Goal: Task Accomplishment & Management: Complete application form

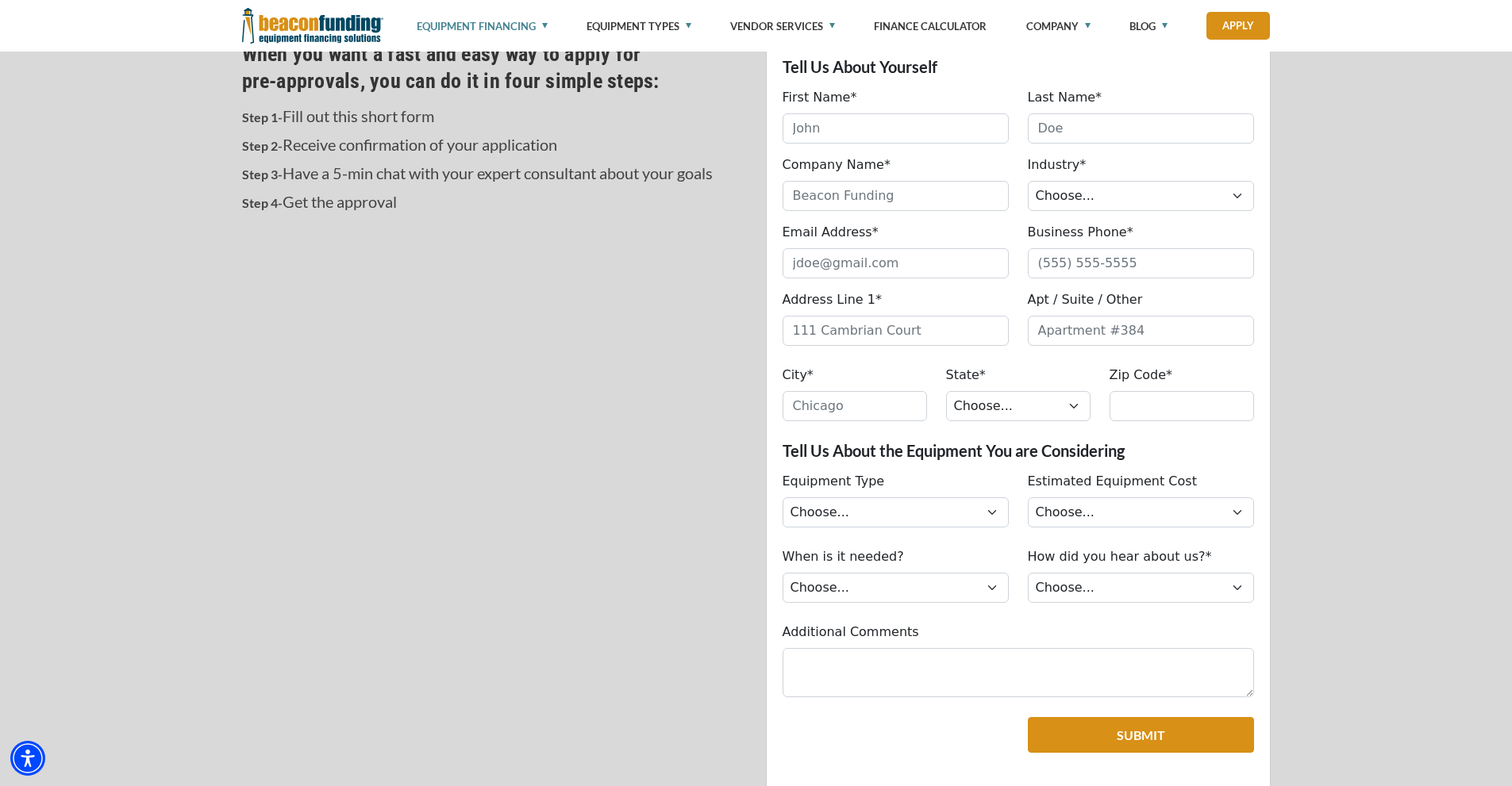
scroll to position [556, 0]
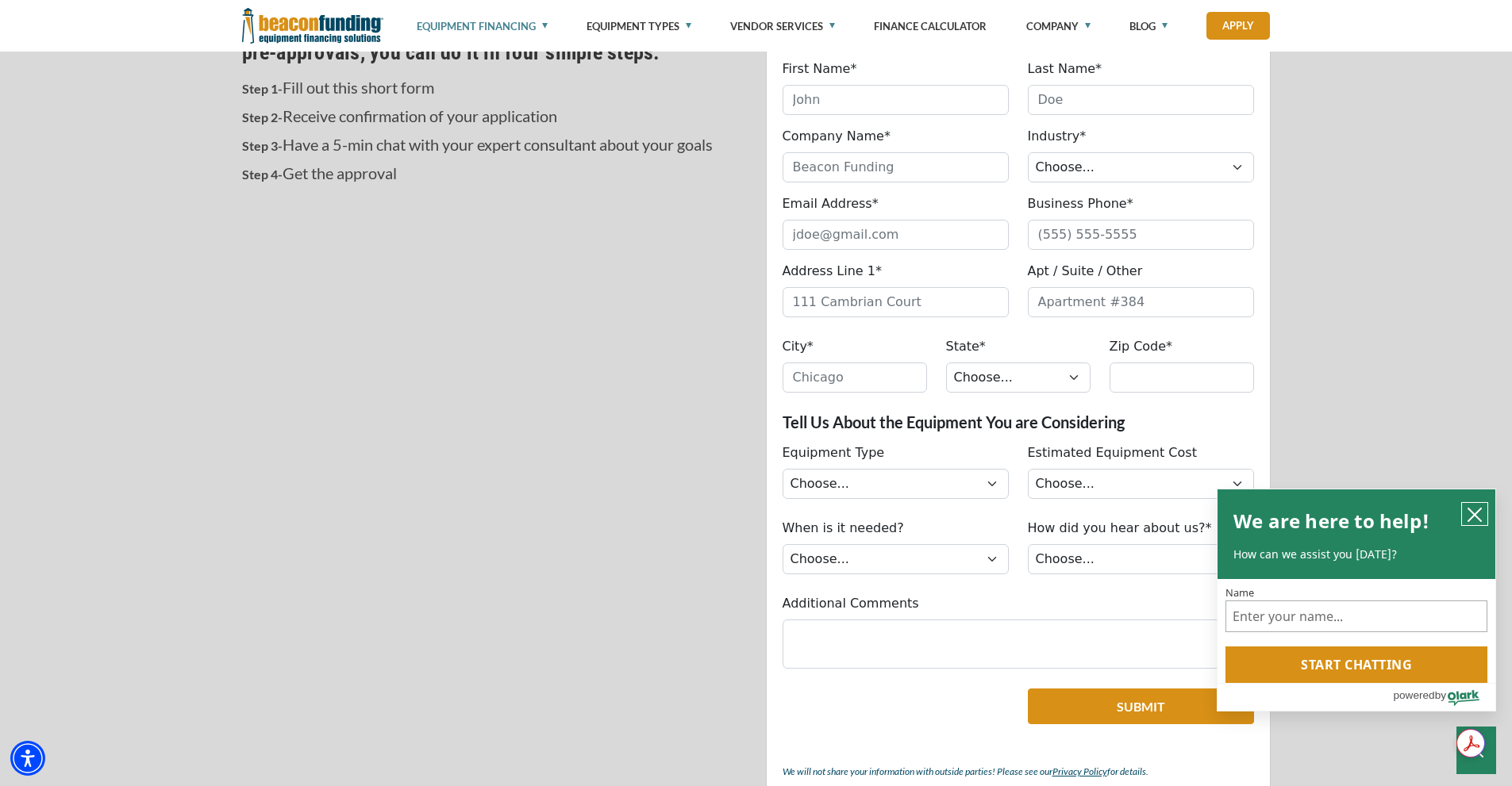
click at [1475, 511] on icon "close chatbox" at bounding box center [1474, 514] width 16 height 16
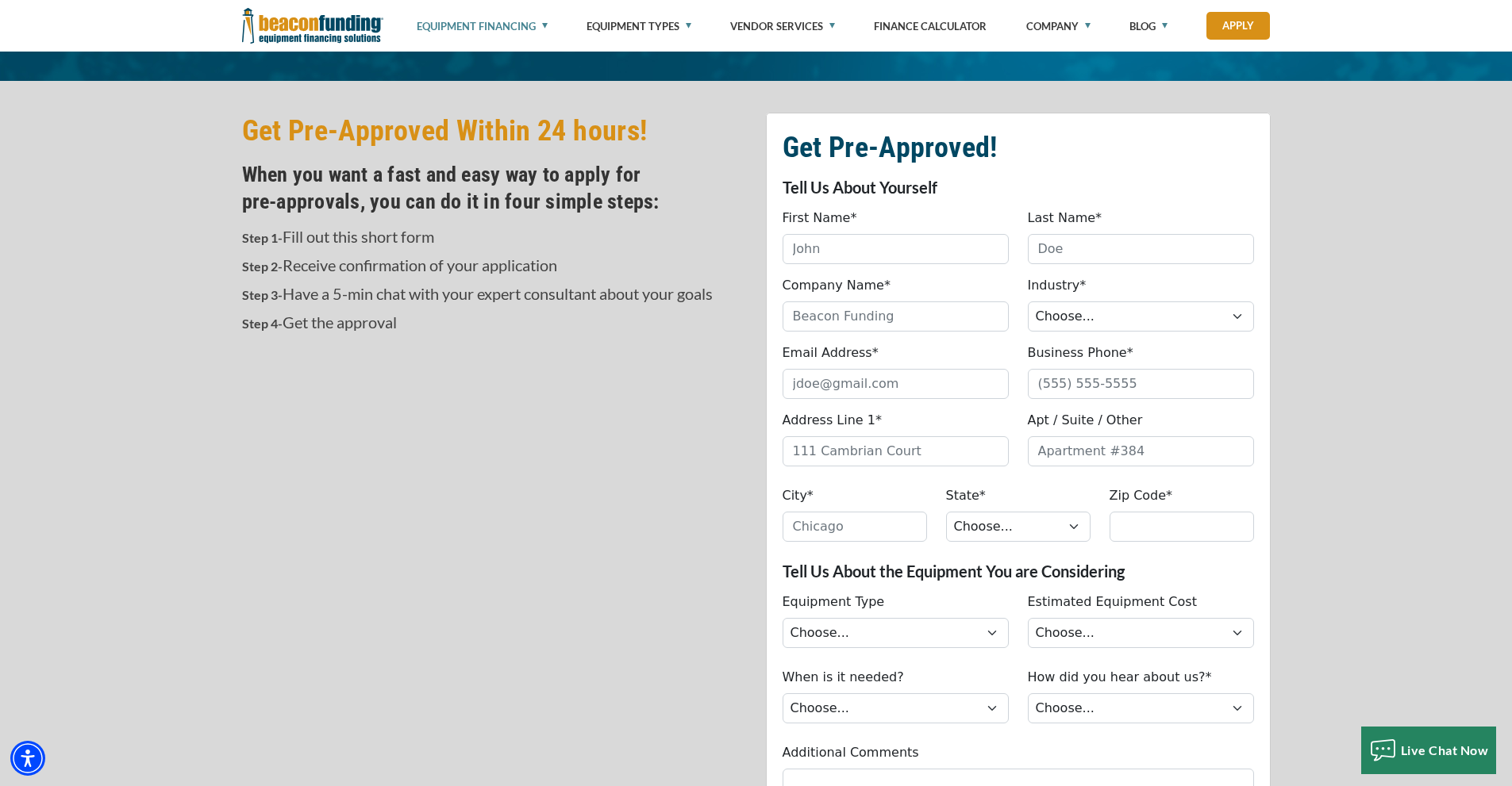
scroll to position [397, 0]
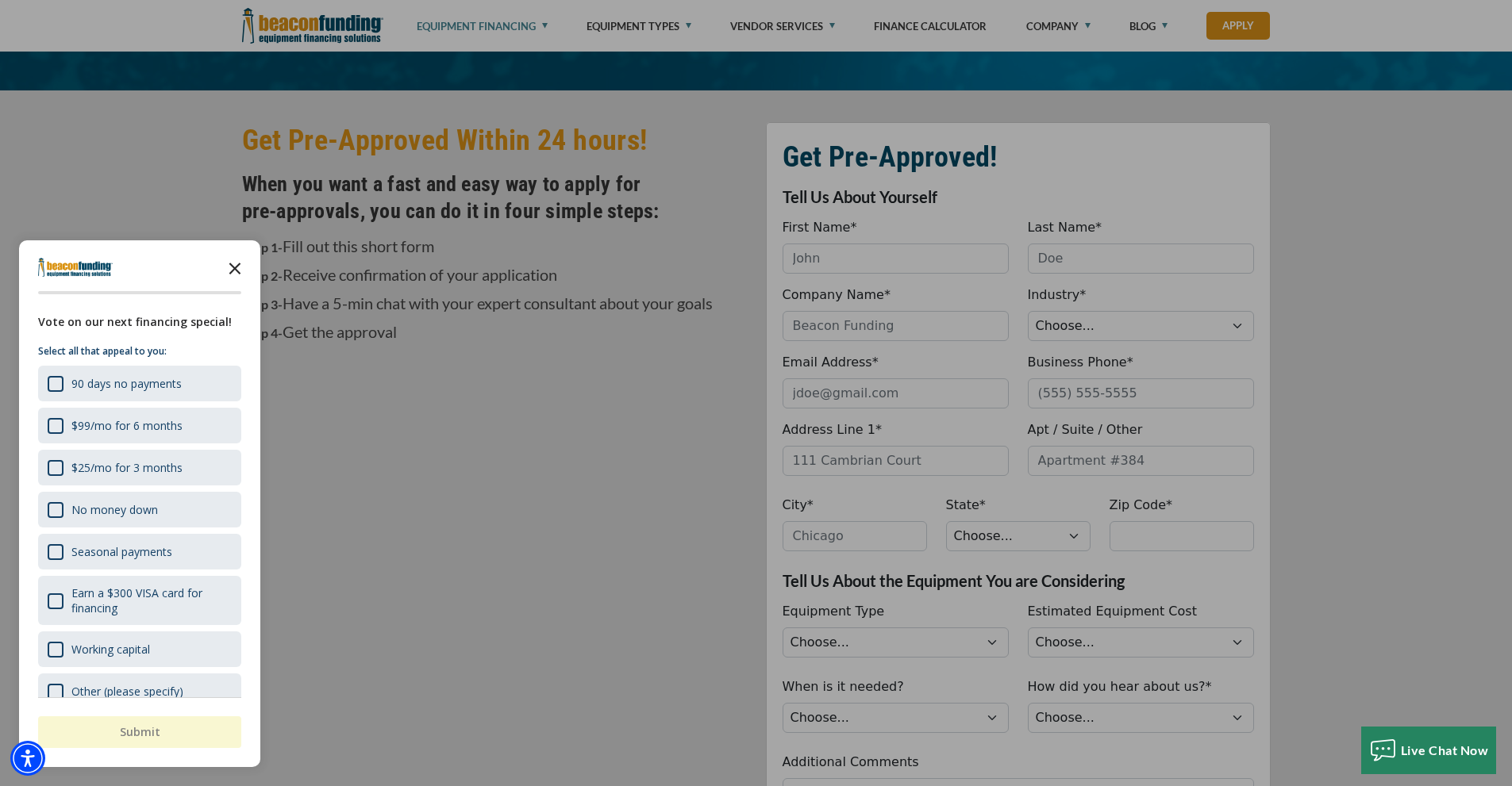
click at [233, 267] on polygon "Close the survey" at bounding box center [236, 268] width 12 height 12
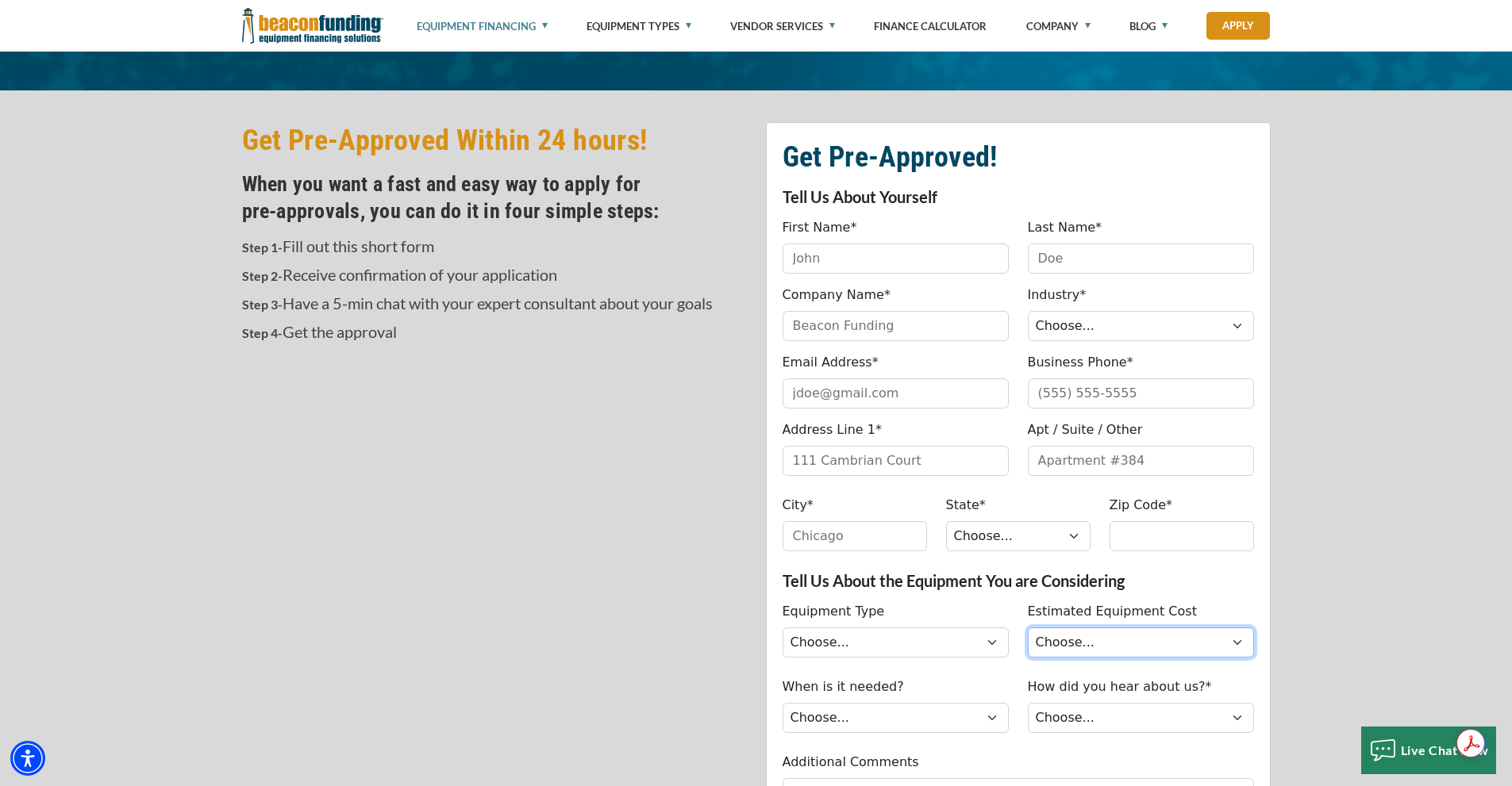
click at [1220, 639] on select "Choose... Less than $50,000 $50,000 to $99,999 $100,000 to $149,999 $150,000+" at bounding box center [1141, 642] width 226 height 30
select select "279640000"
click at [1028, 627] on select "Choose... Less than $50,000 $50,000 to $99,999 $100,000 to $149,999 $150,000+" at bounding box center [1141, 642] width 226 height 30
click at [920, 649] on select "Choose... Backhoe Boom/Bucket Truck Chipper Commercial Mower Crane DTG/DTF Prin…" at bounding box center [895, 642] width 226 height 30
select select "7"
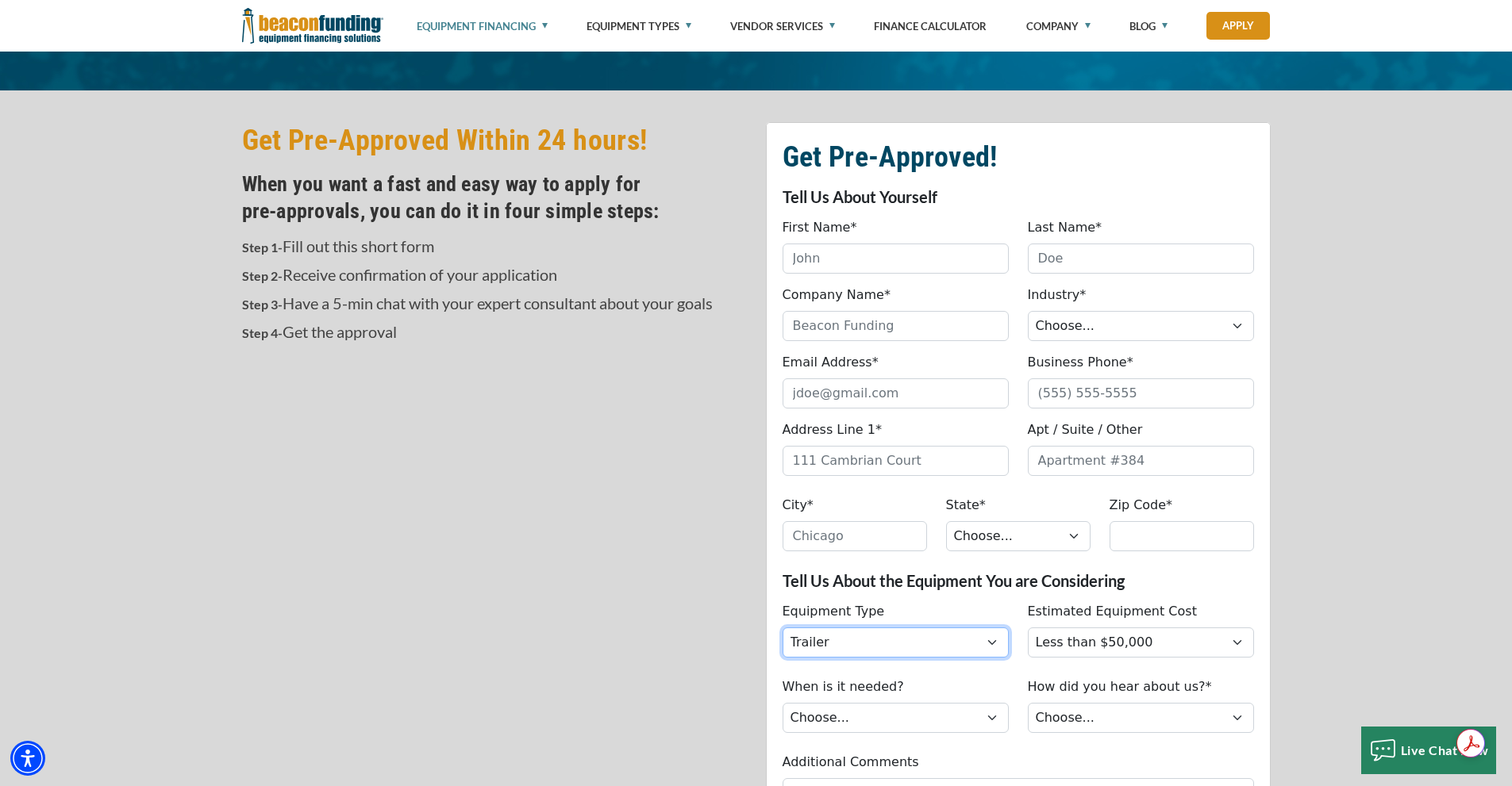
click at [782, 627] on select "Choose... Backhoe Boom/Bucket Truck Chipper Commercial Mower Crane DTG/DTF Prin…" at bounding box center [895, 642] width 226 height 30
click at [844, 536] on input "City*" at bounding box center [854, 536] width 144 height 30
type input "[GEOGRAPHIC_DATA]"
type input "[PERSON_NAME]"
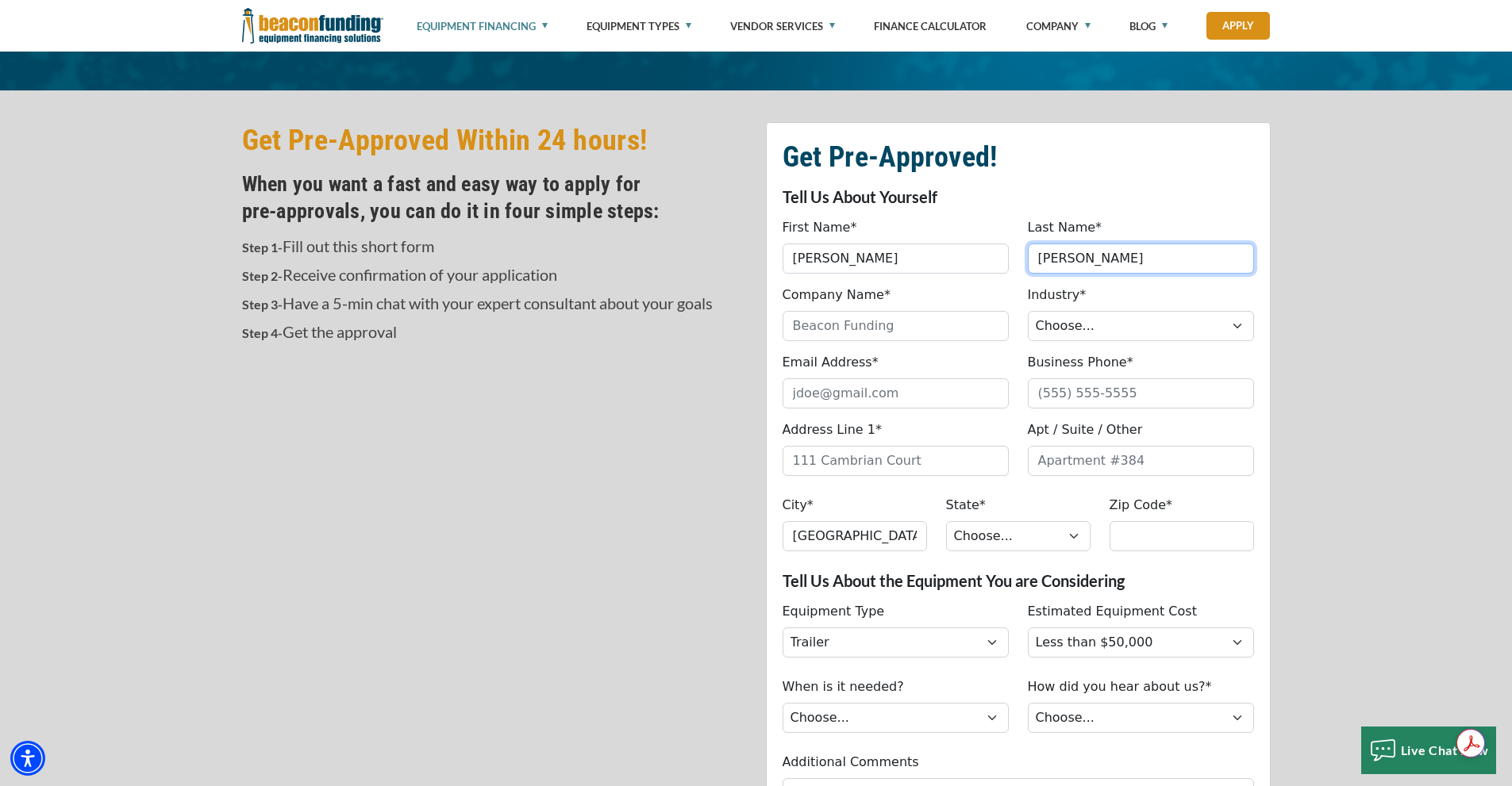
type input "BLACK DIAMOND LANDSCAPE AND LIGHTING"
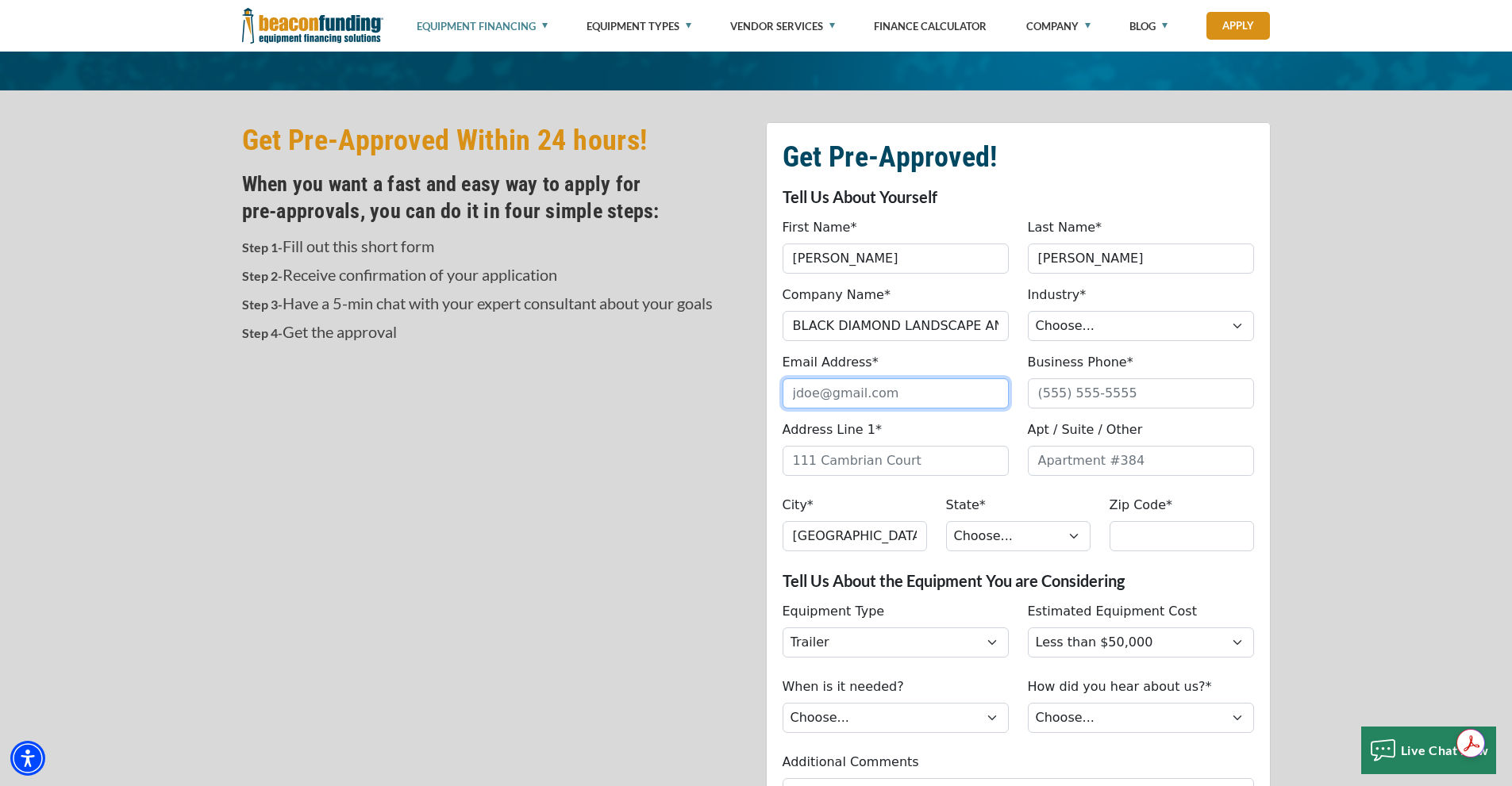
type input "[EMAIL_ADDRESS][DOMAIN_NAME]"
type input "8016002136"
type input "2170 S 3600 W"
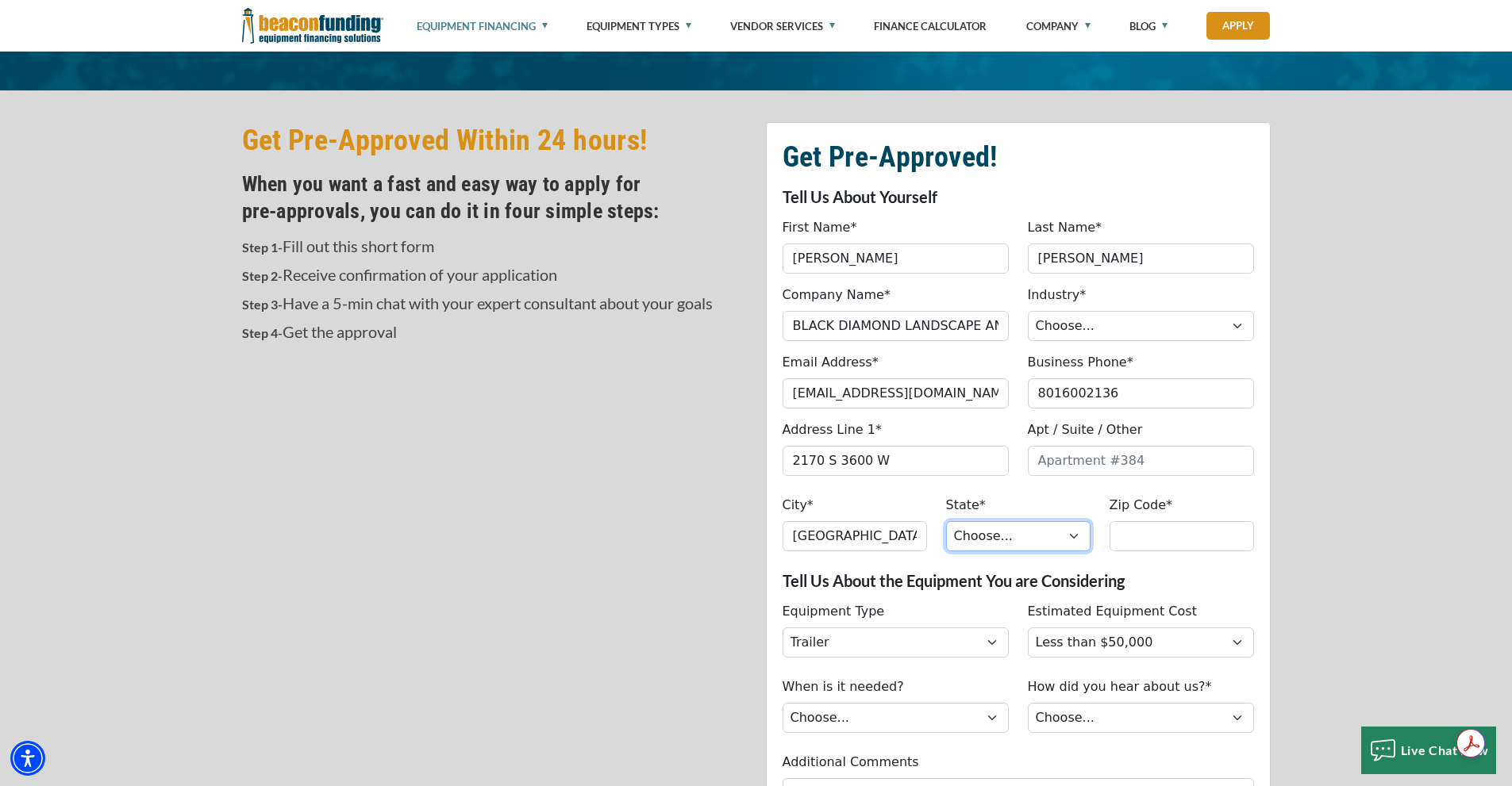
select select "46"
type input "84020"
type input "[PHONE_NUMBER]"
click at [1118, 329] on select "Choose... Towing Landscape/Hardscape Decorated Apparel Septic Light Constructio…" at bounding box center [1141, 326] width 226 height 30
select select "2"
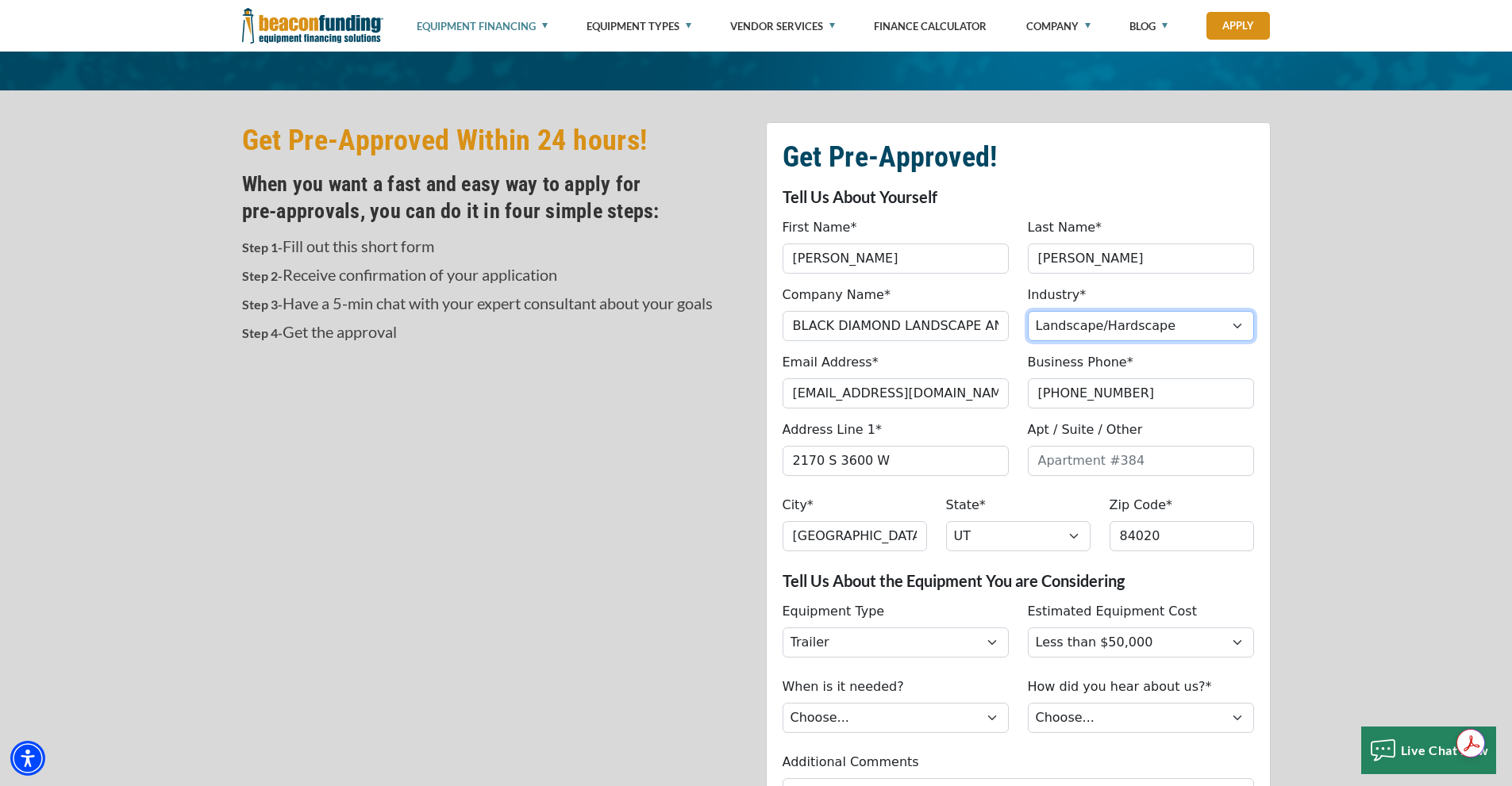
click at [1028, 311] on select "Choose... Towing Landscape/Hardscape Decorated Apparel Septic Light Constructio…" at bounding box center [1141, 326] width 226 height 30
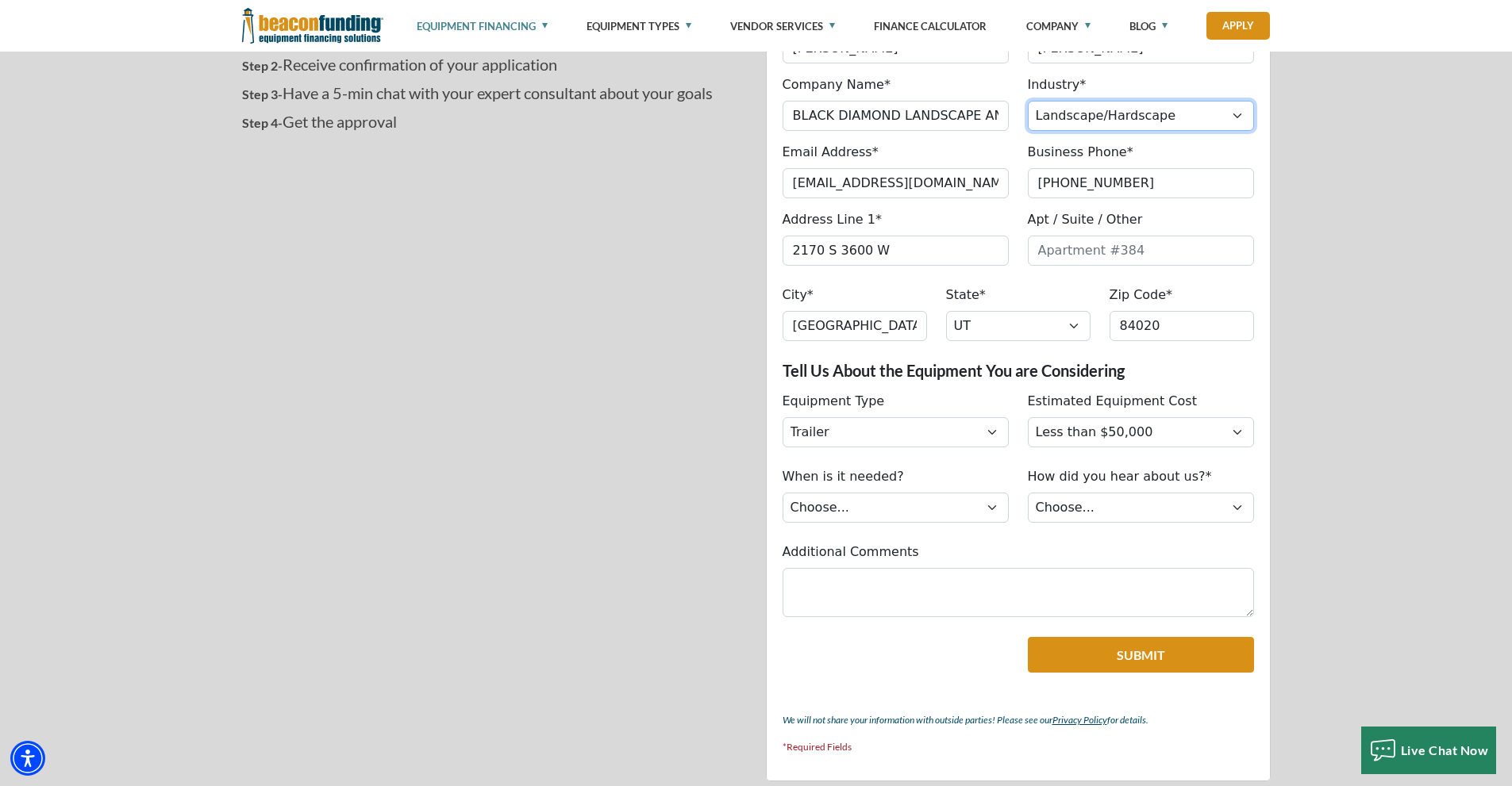
scroll to position [635, 0]
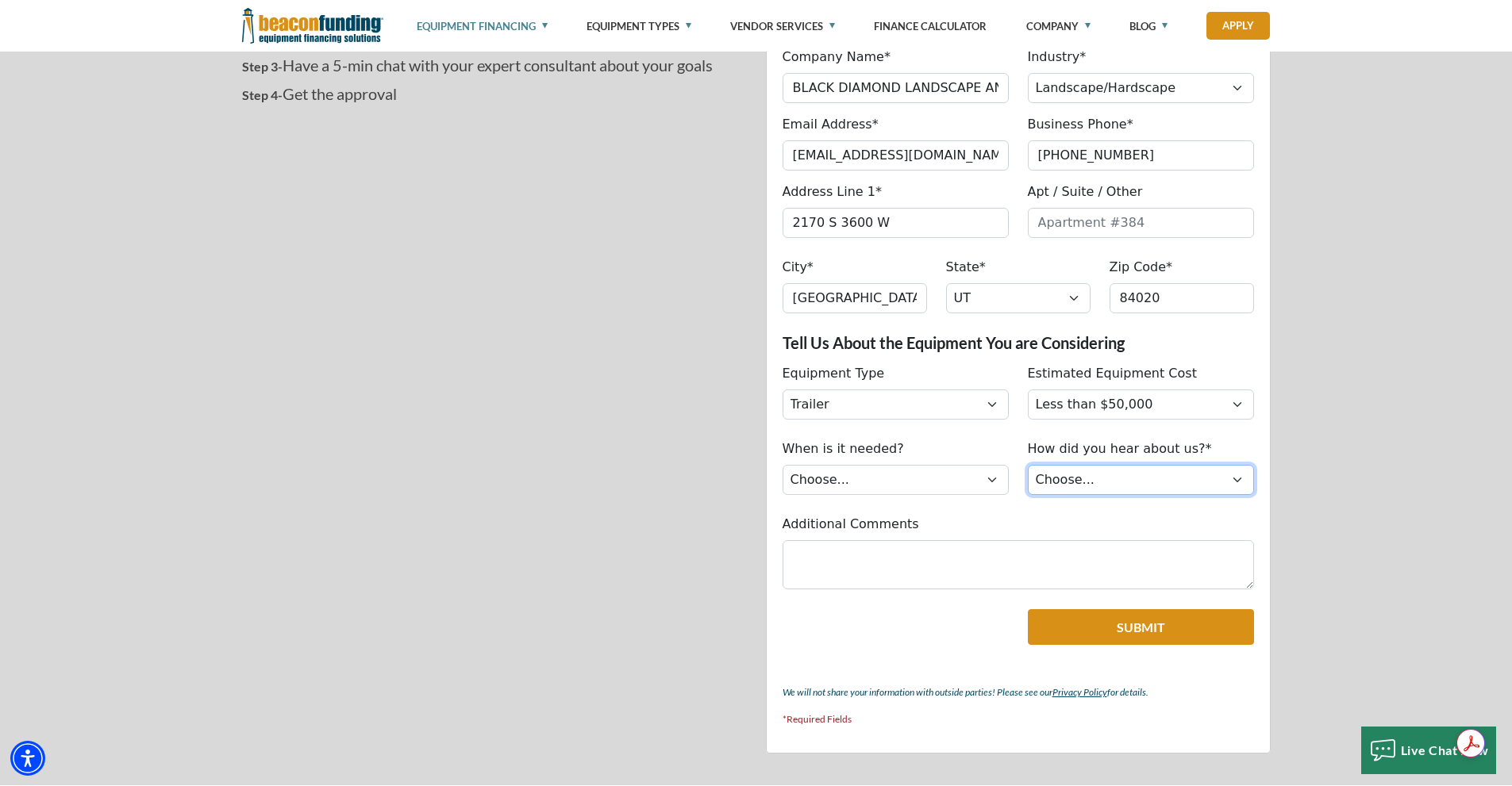
click at [1184, 480] on select "Choose... Internet Search Vendor Referral Word of Mouth Client Referral Email E…" at bounding box center [1141, 480] width 226 height 30
select select "14"
click at [1028, 465] on select "Choose... Internet Search Vendor Referral Word of Mouth Client Referral Email E…" at bounding box center [1141, 480] width 226 height 30
click at [933, 486] on select "Choose... Immediately Next few months I’m just looking" at bounding box center [895, 480] width 226 height 30
select select "279640002"
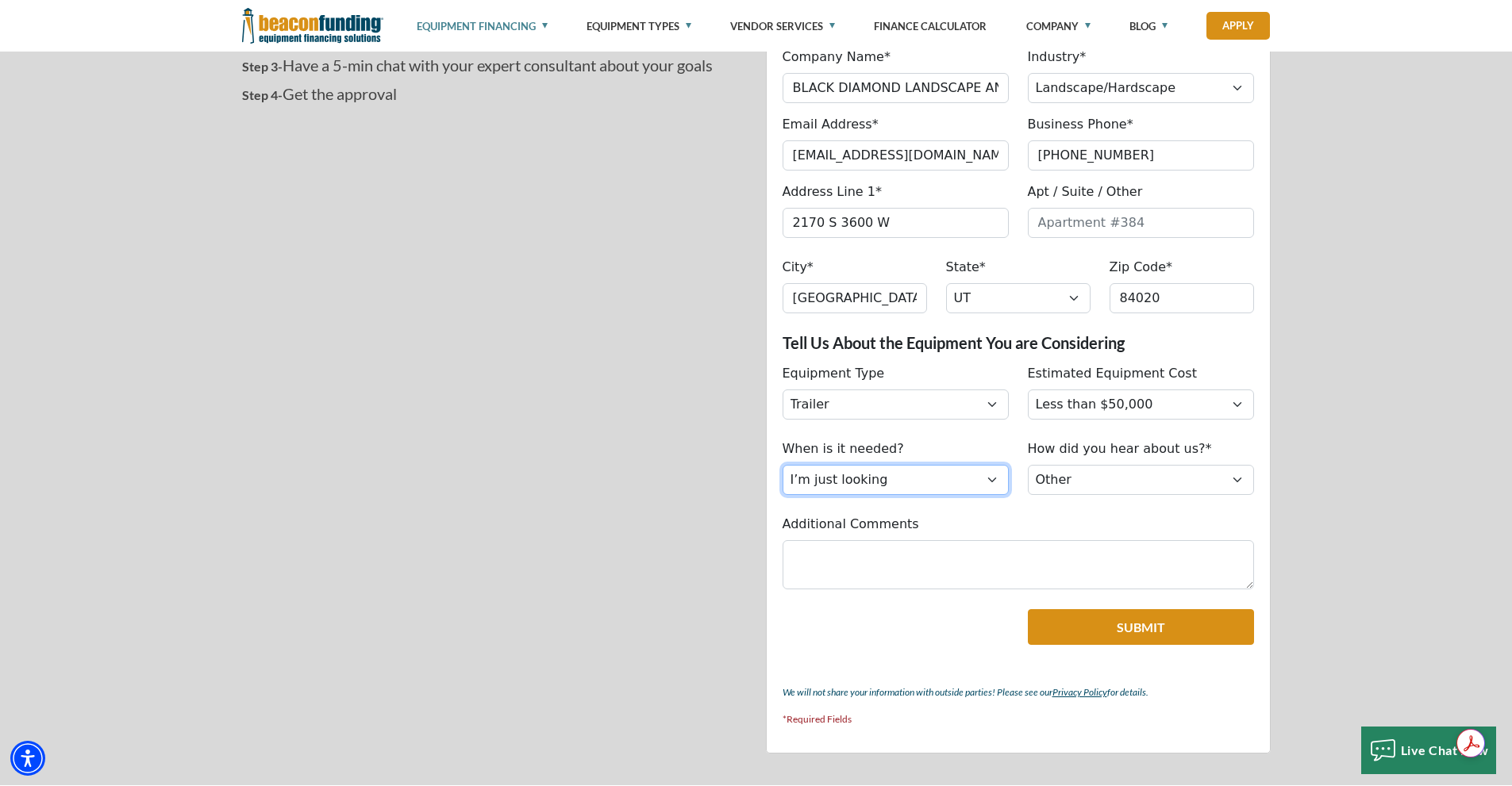
click at [782, 465] on select "Choose... Immediately Next few months I’m just looking" at bounding box center [895, 480] width 226 height 30
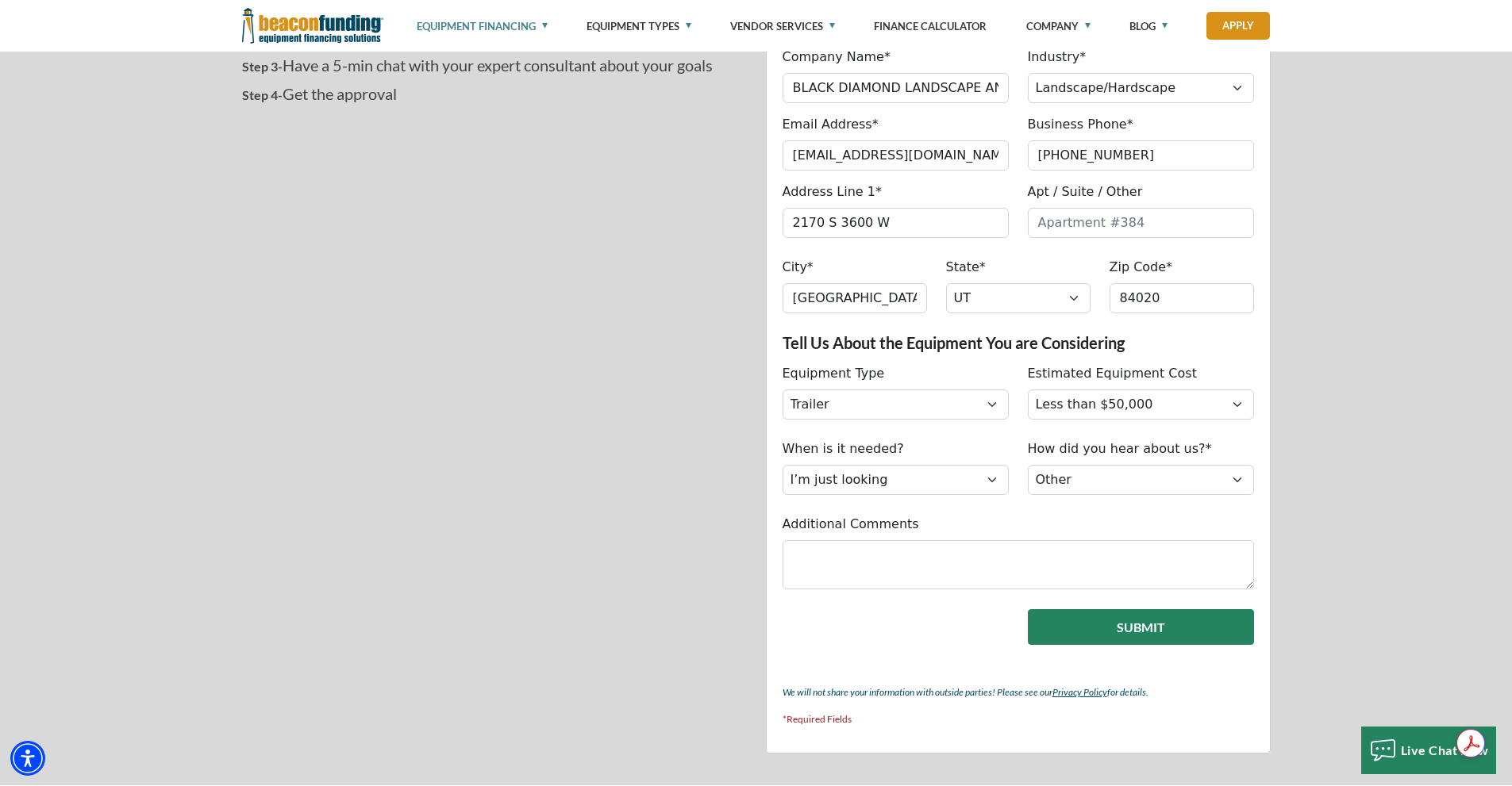
click at [1100, 626] on button "Submit" at bounding box center [1141, 626] width 226 height 35
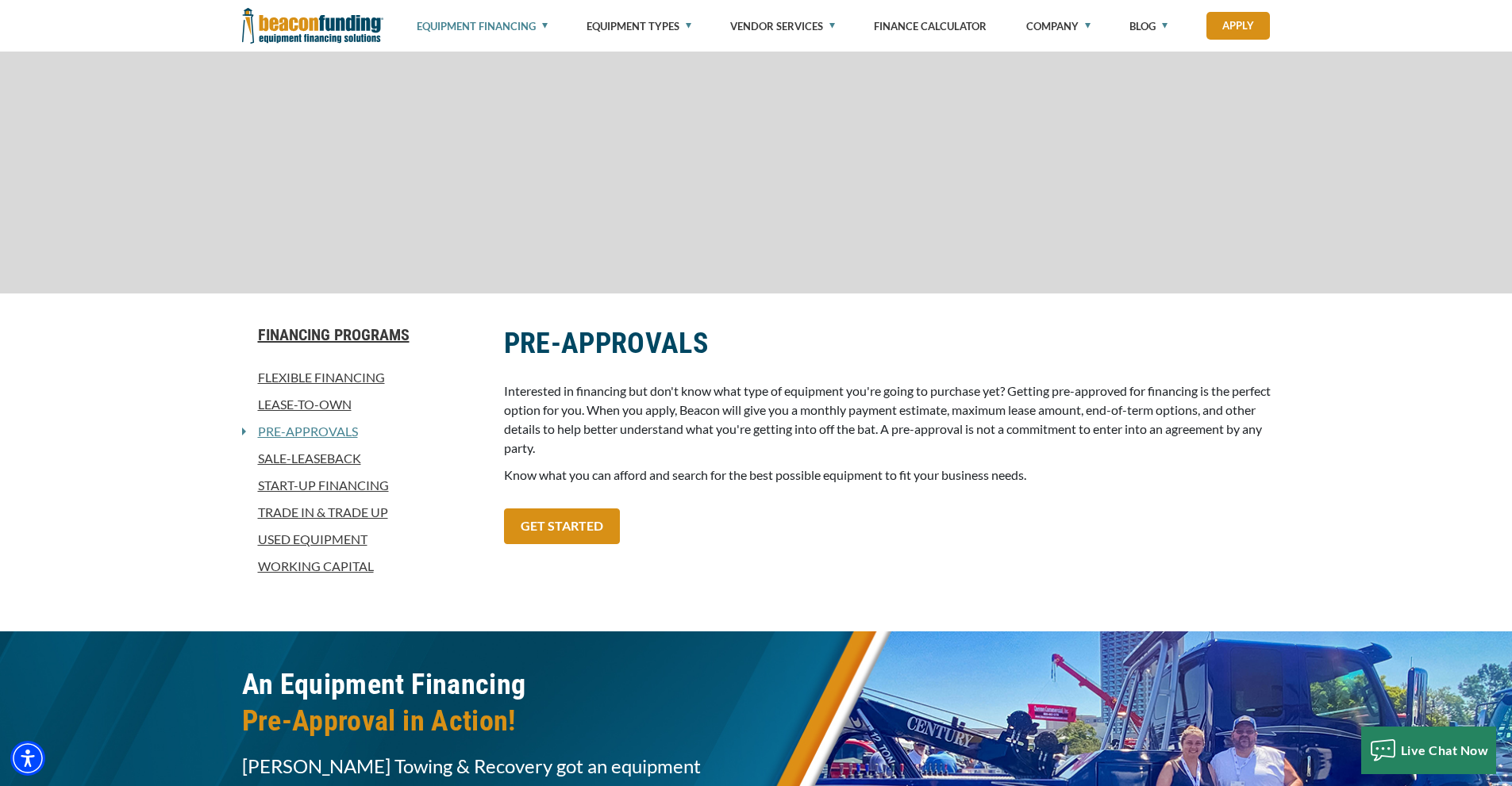
scroll to position [852, 0]
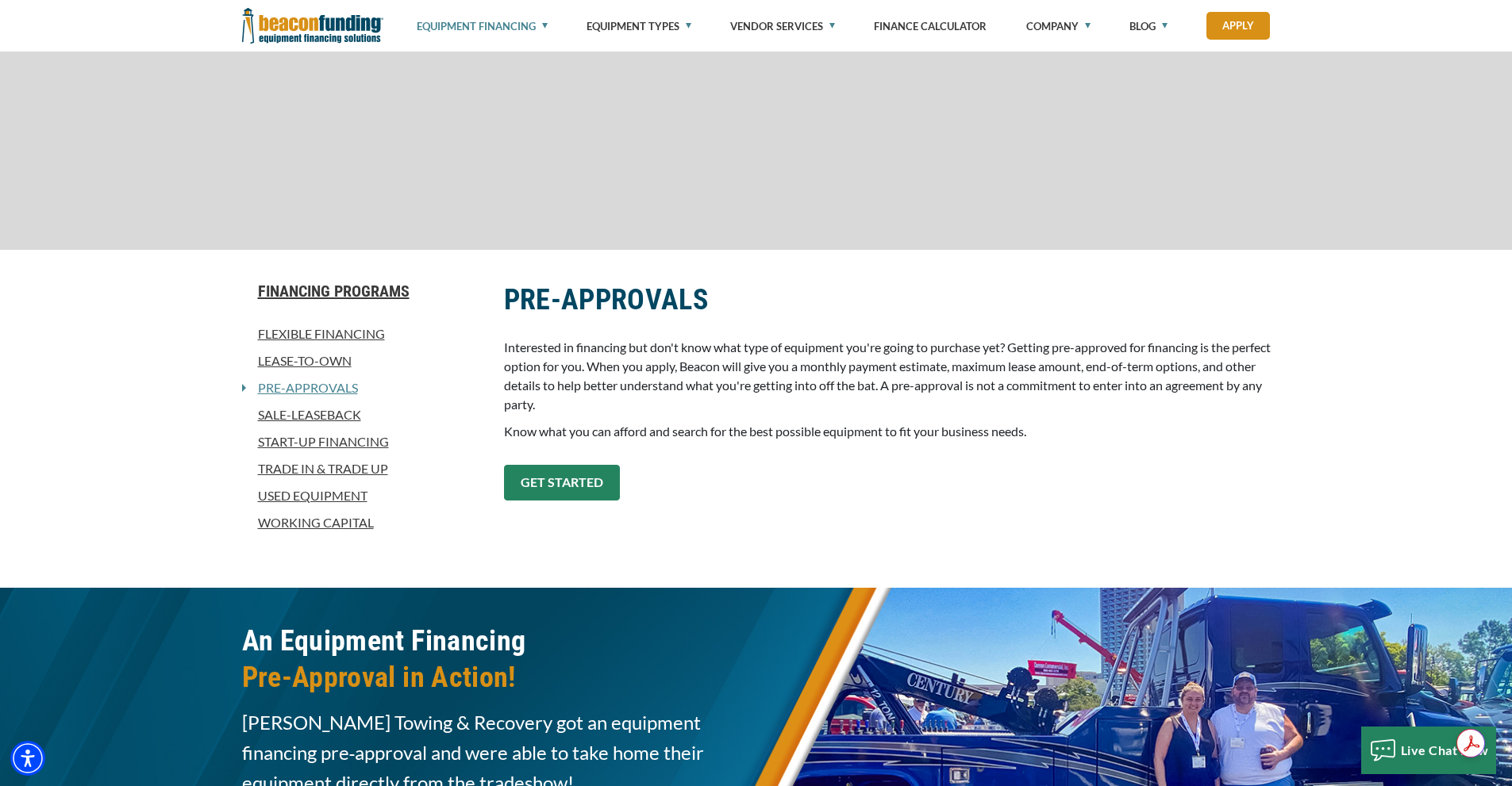
click at [569, 483] on link "GET STARTED" at bounding box center [562, 482] width 116 height 35
click at [575, 475] on link "GET STARTED" at bounding box center [562, 482] width 116 height 35
click at [319, 386] on link "Pre-approvals" at bounding box center [302, 388] width 112 height 19
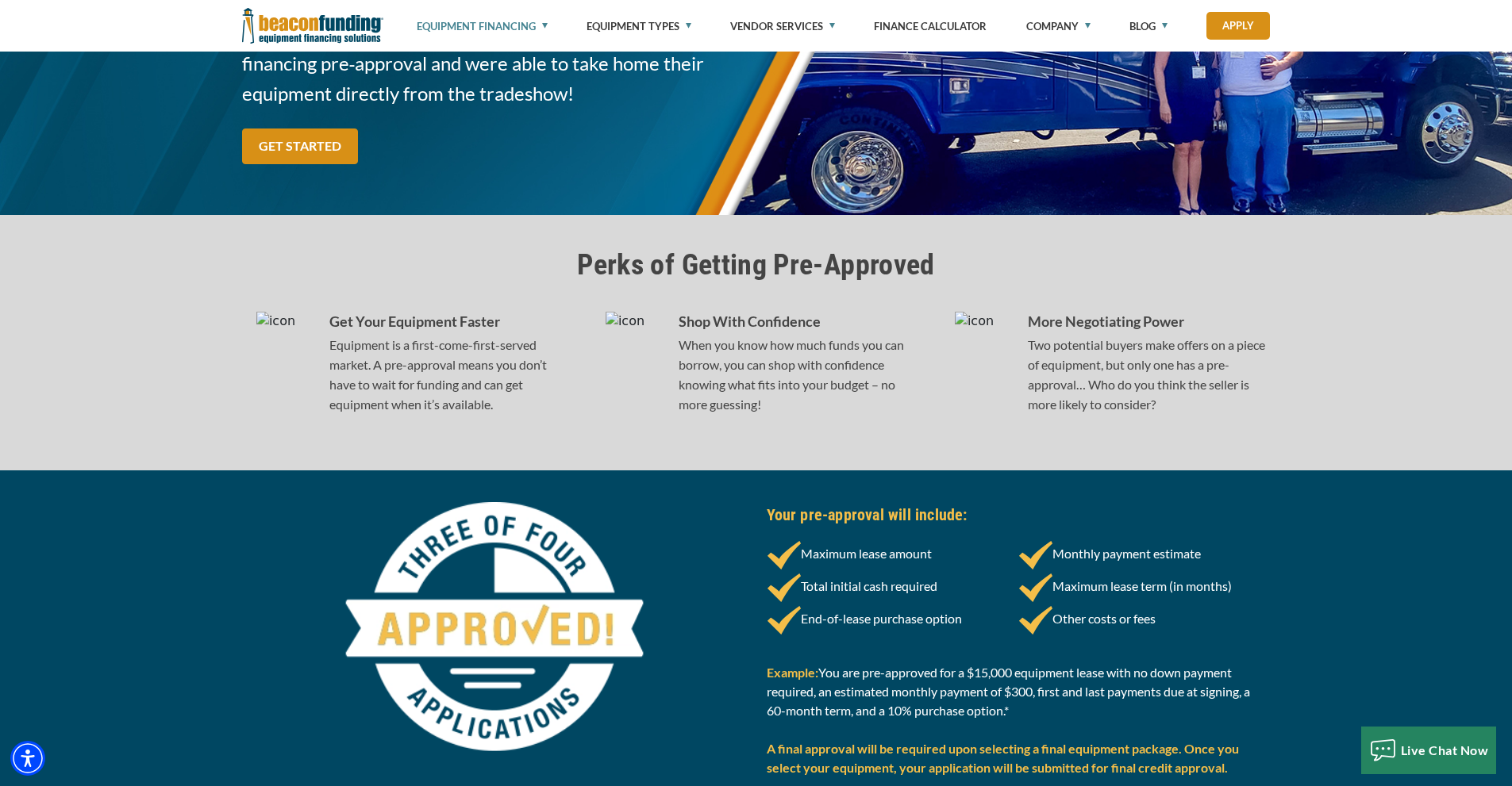
scroll to position [1904, 0]
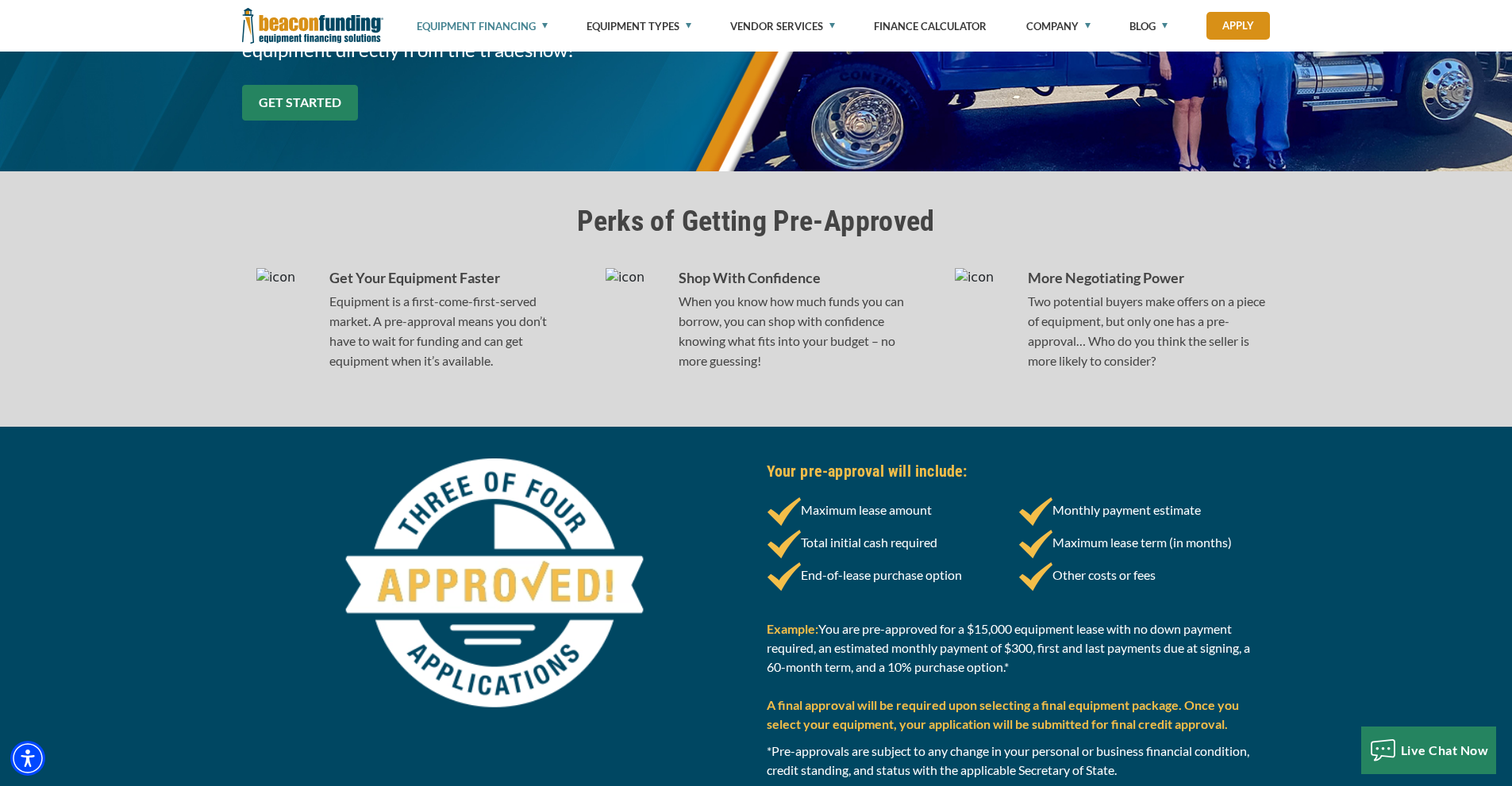
click at [300, 102] on link "GET STARTED" at bounding box center [300, 102] width 116 height 35
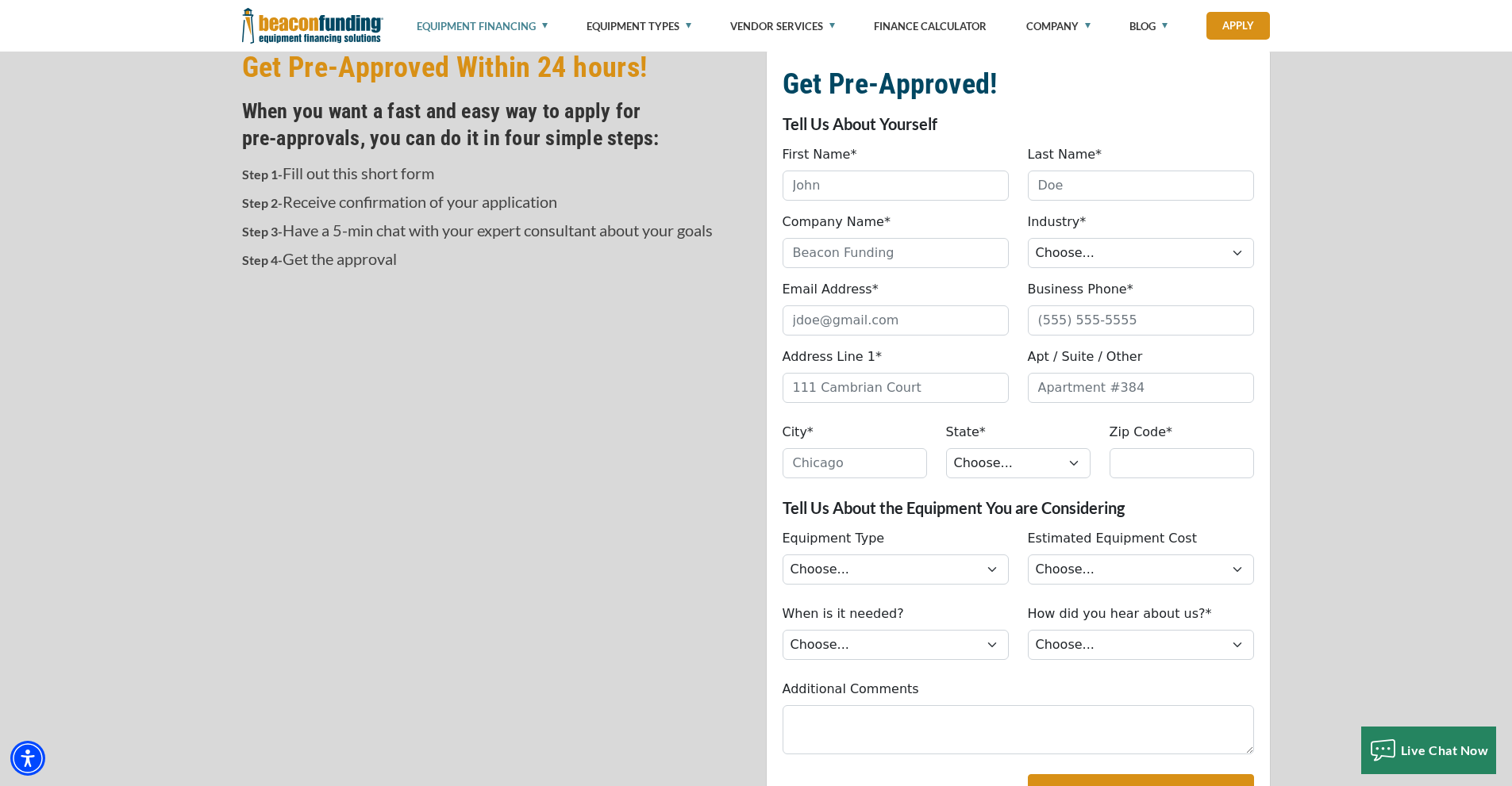
scroll to position [455, 0]
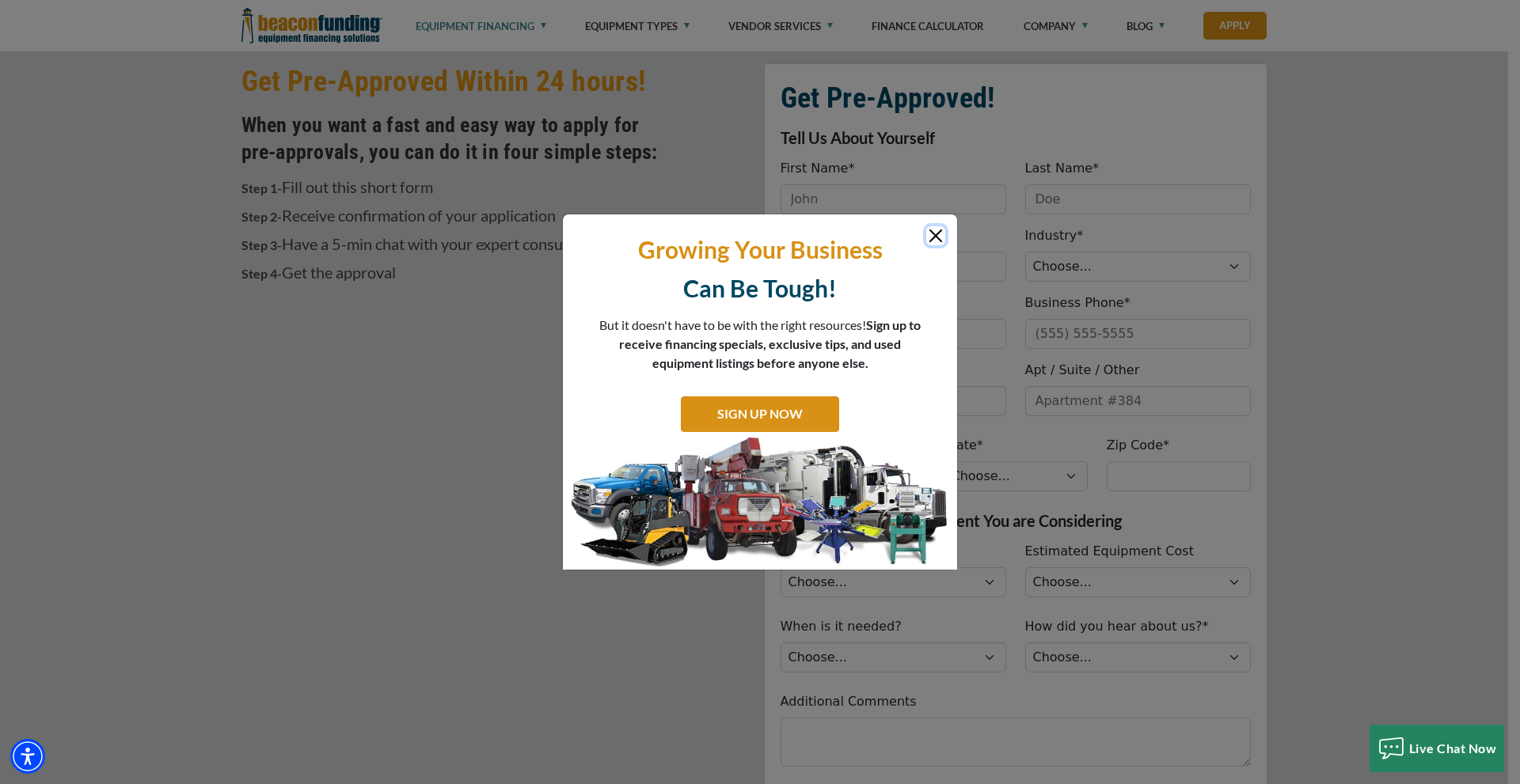
click at [935, 239] on button "Close" at bounding box center [935, 236] width 19 height 19
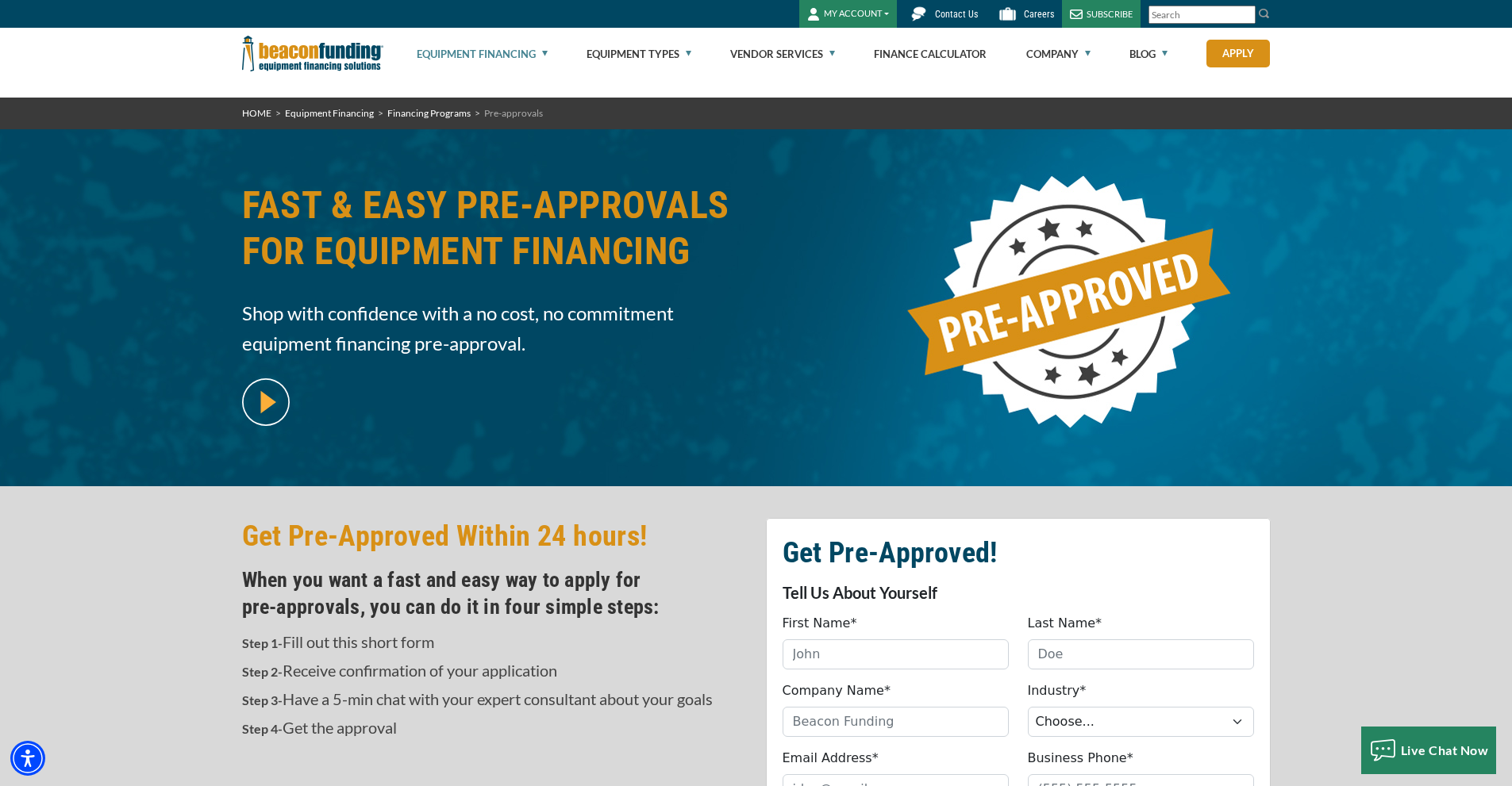
scroll to position [0, 0]
